Goal: Information Seeking & Learning: Understand process/instructions

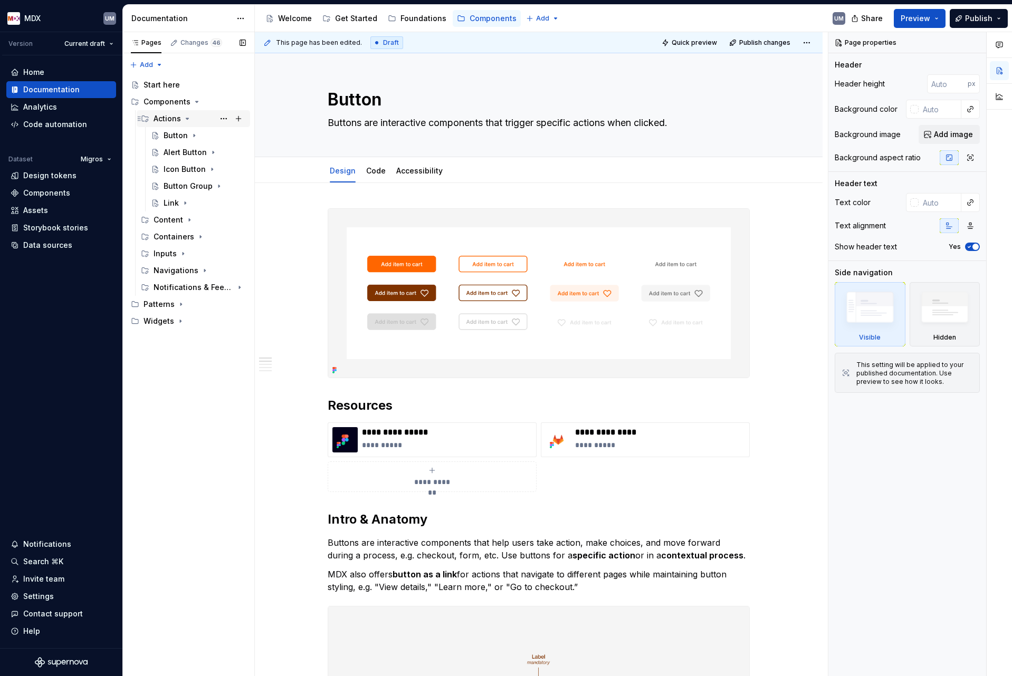
click at [185, 116] on icon "Page tree" at bounding box center [187, 118] width 8 height 8
click at [185, 119] on icon "Page tree" at bounding box center [187, 118] width 8 height 8
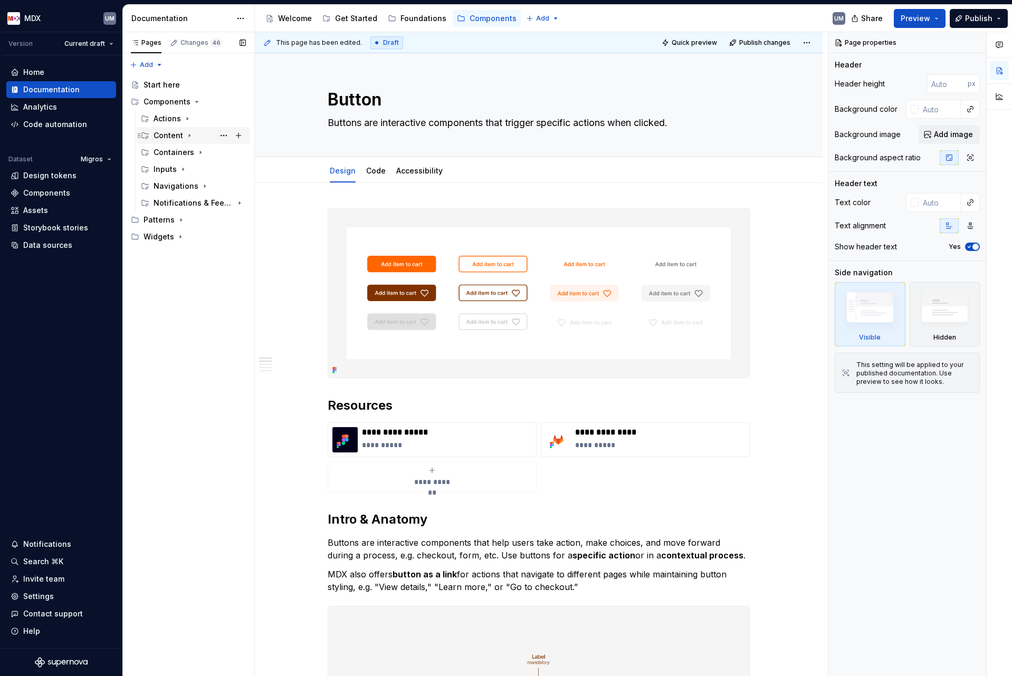
click at [186, 131] on icon "Page tree" at bounding box center [189, 135] width 8 height 8
click at [177, 204] on div "List Card" at bounding box center [180, 203] width 33 height 11
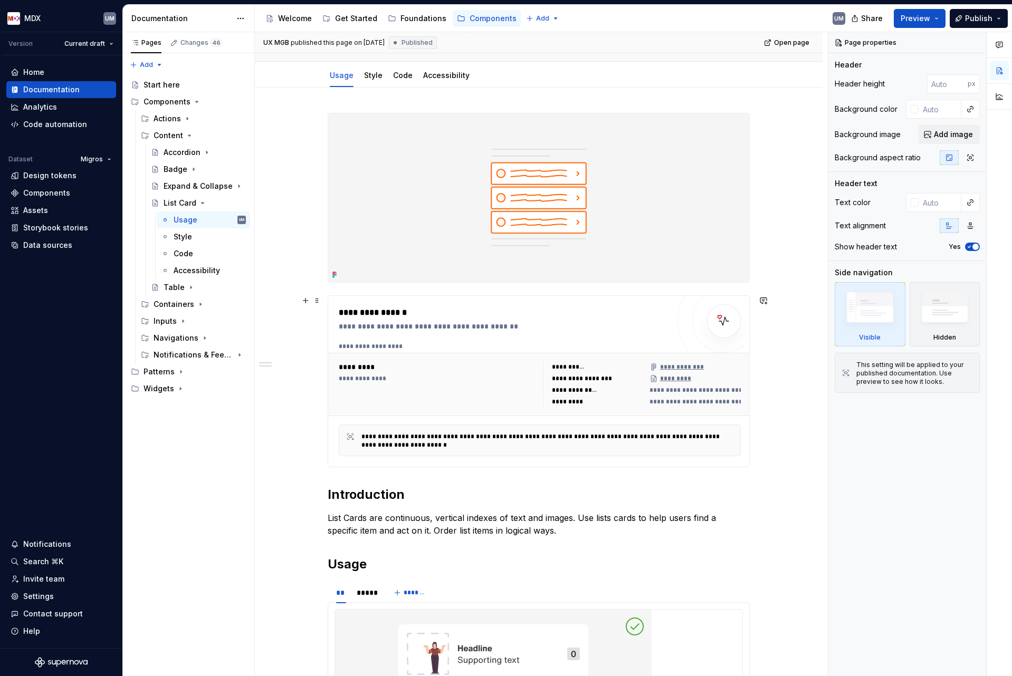
scroll to position [26, 0]
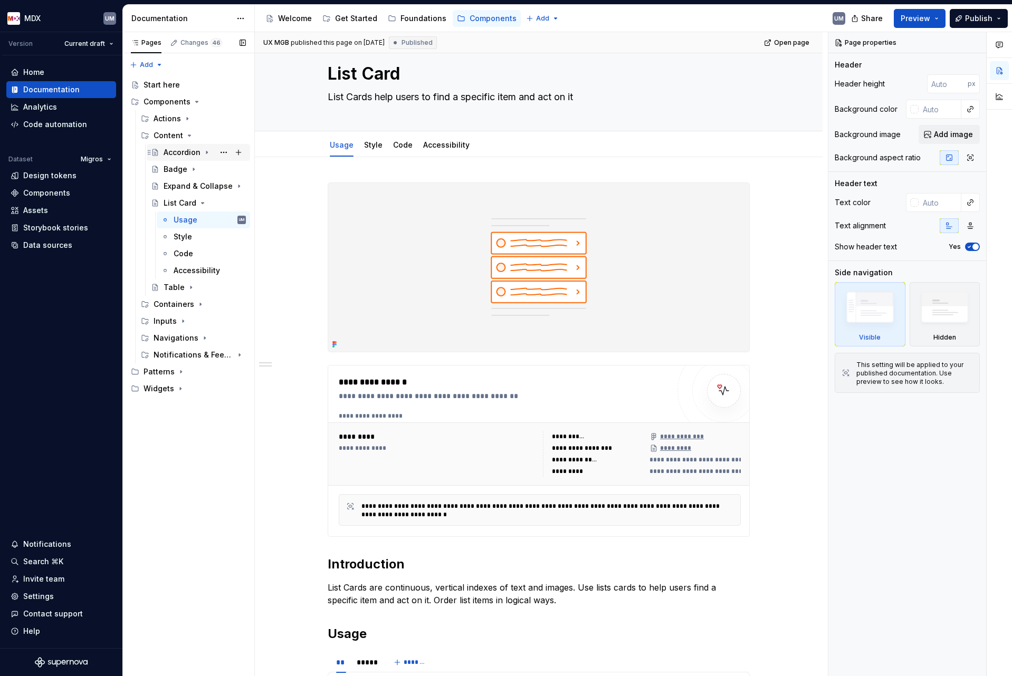
click at [206, 152] on icon "Page tree" at bounding box center [206, 152] width 1 height 3
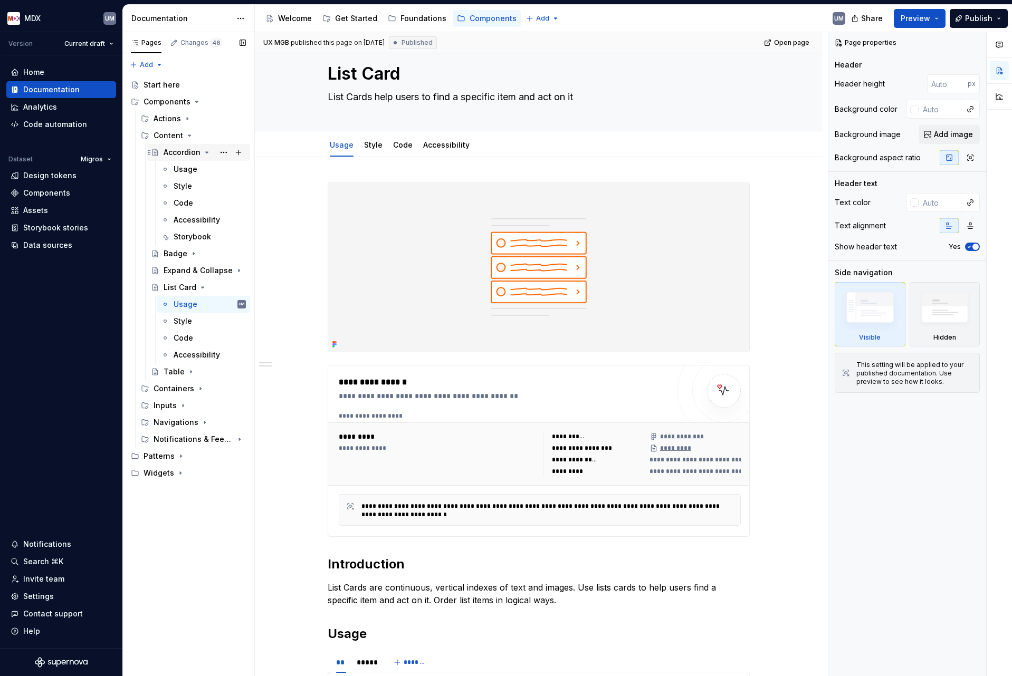
click at [206, 152] on icon "Page tree" at bounding box center [207, 152] width 3 height 1
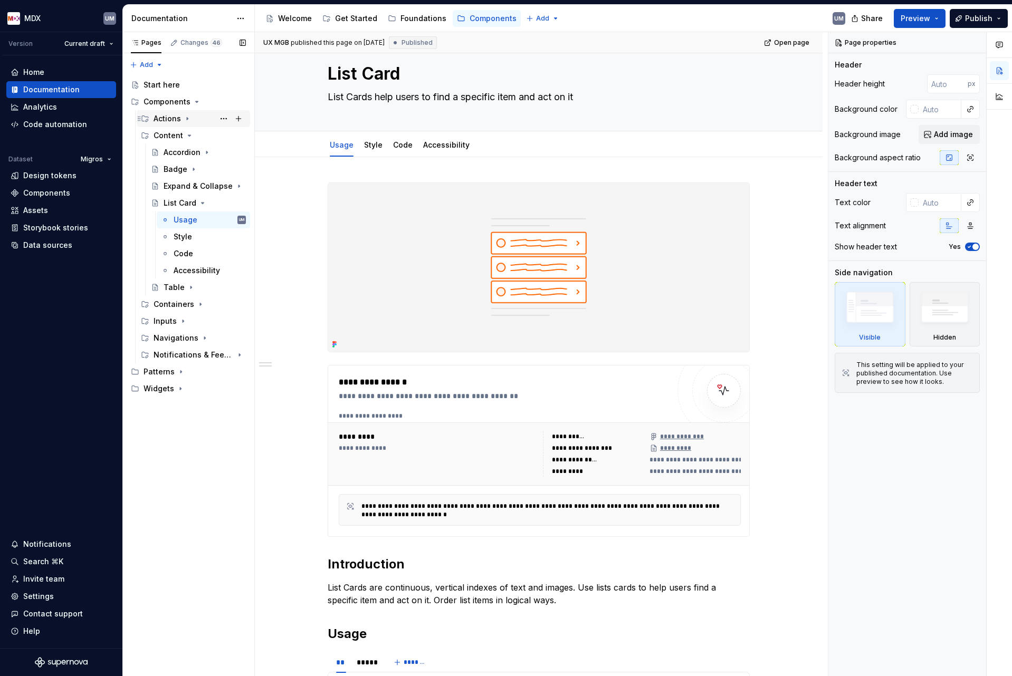
click at [188, 121] on icon "Page tree" at bounding box center [187, 118] width 8 height 8
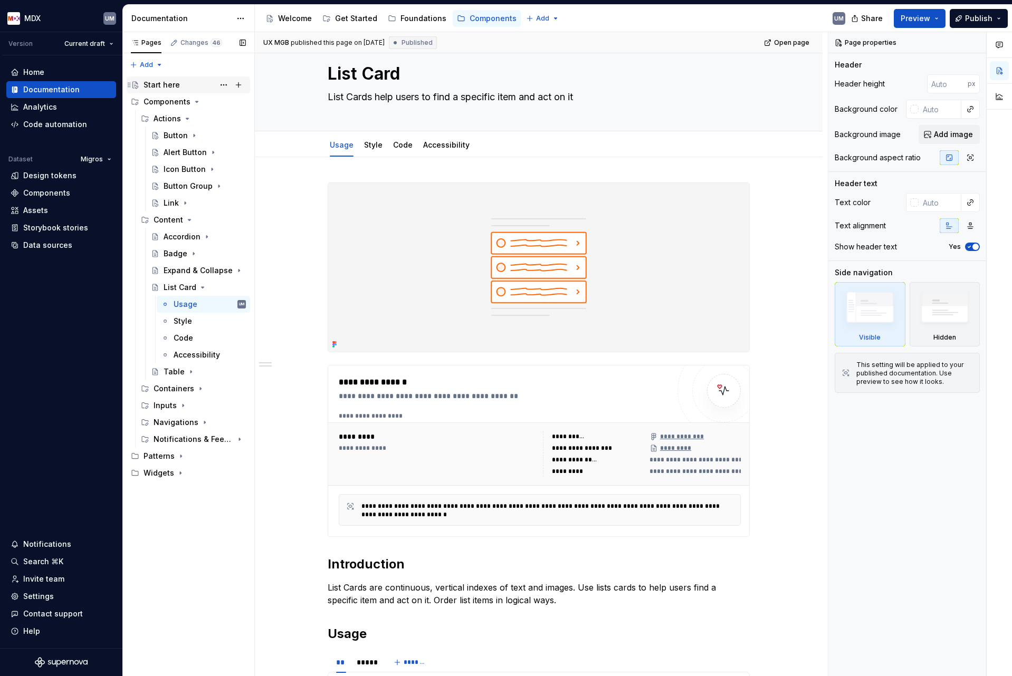
click at [171, 85] on div "Start here" at bounding box center [161, 85] width 36 height 11
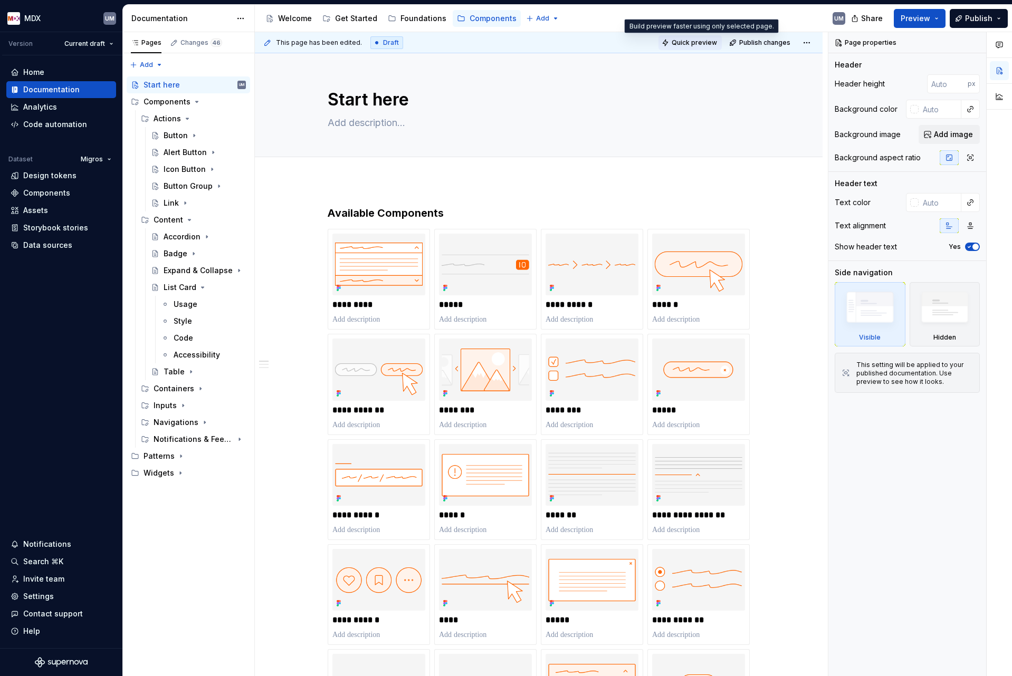
click at [699, 44] on span "Quick preview" at bounding box center [693, 43] width 45 height 8
type textarea "*"
